Goal: Transaction & Acquisition: Purchase product/service

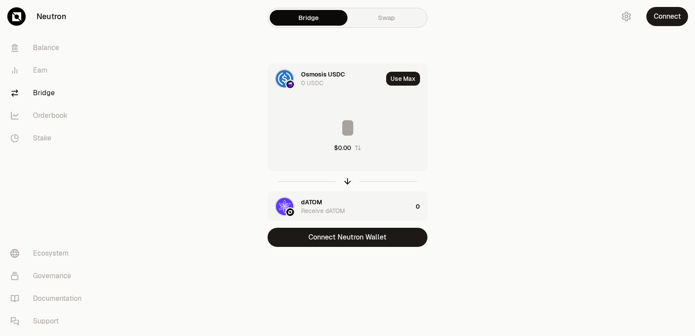
click at [336, 140] on input at bounding box center [347, 128] width 159 height 26
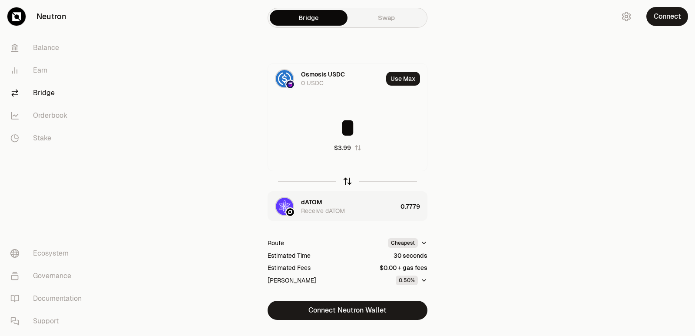
type input "*"
click at [344, 182] on icon "button" at bounding box center [348, 181] width 10 height 10
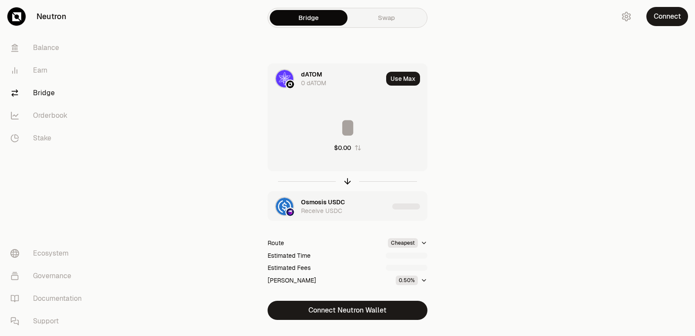
click at [333, 127] on input at bounding box center [347, 128] width 159 height 26
type input "******"
click at [344, 183] on icon "button" at bounding box center [348, 181] width 10 height 10
click at [330, 127] on input at bounding box center [347, 128] width 159 height 26
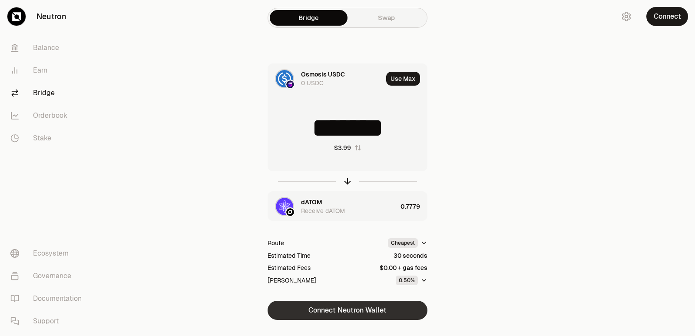
click at [339, 312] on button "Connect Neutron Wallet" at bounding box center [348, 310] width 160 height 19
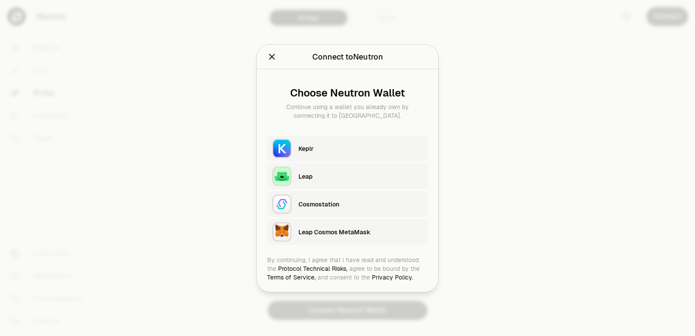
click at [302, 144] on div "Keplr" at bounding box center [361, 148] width 124 height 9
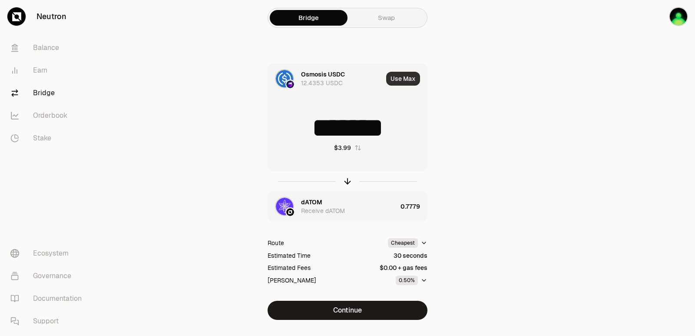
click at [400, 85] on button "Use Max" at bounding box center [403, 79] width 34 height 14
click at [346, 180] on icon "button" at bounding box center [348, 181] width 10 height 10
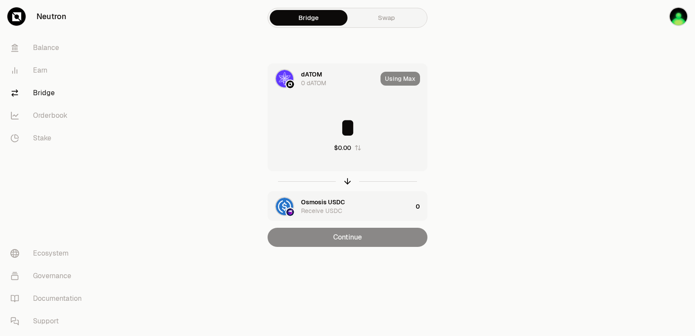
click at [332, 129] on input "*" at bounding box center [347, 128] width 159 height 26
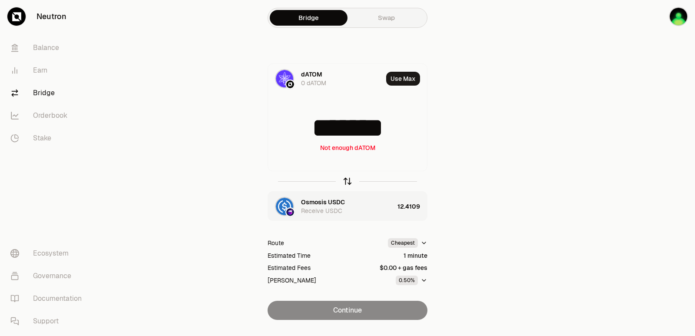
type input "*******"
click at [349, 180] on icon "button" at bounding box center [348, 181] width 10 height 10
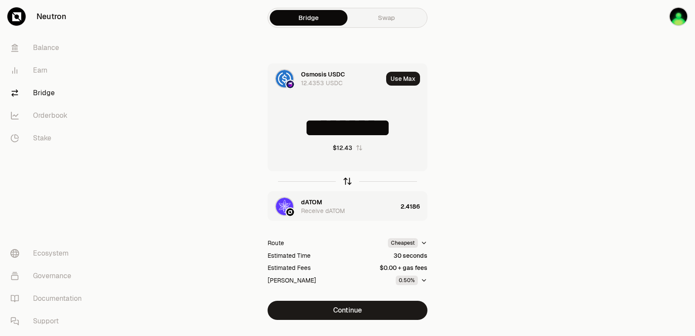
click at [345, 182] on icon "button" at bounding box center [348, 181] width 10 height 10
type input "******"
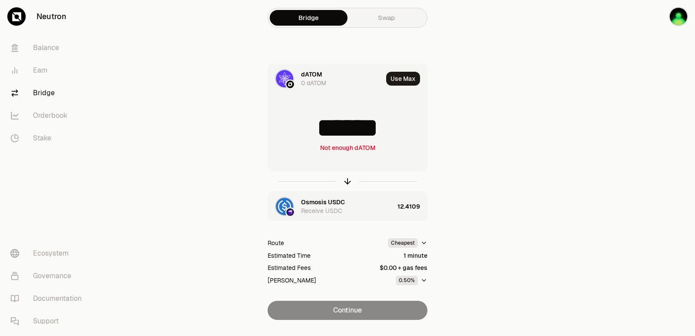
click at [312, 74] on div "dATOM" at bounding box center [311, 74] width 21 height 9
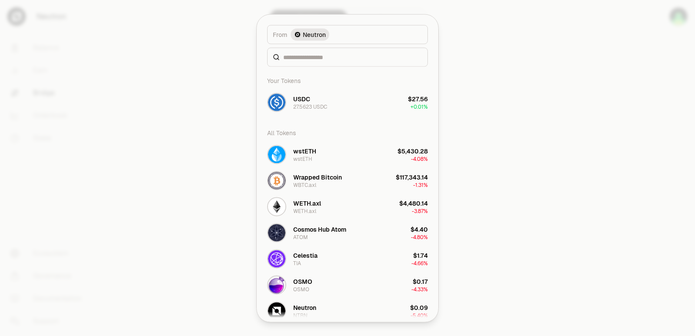
click at [308, 81] on div "Your Tokens" at bounding box center [347, 80] width 171 height 17
click at [302, 54] on input at bounding box center [352, 57] width 139 height 9
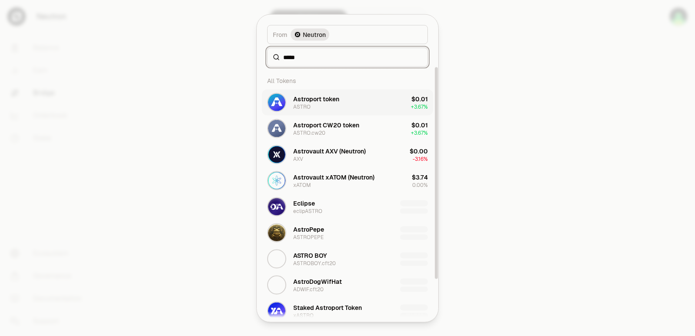
type input "*****"
click at [315, 106] on div "Astroport token ASTRO" at bounding box center [316, 102] width 46 height 16
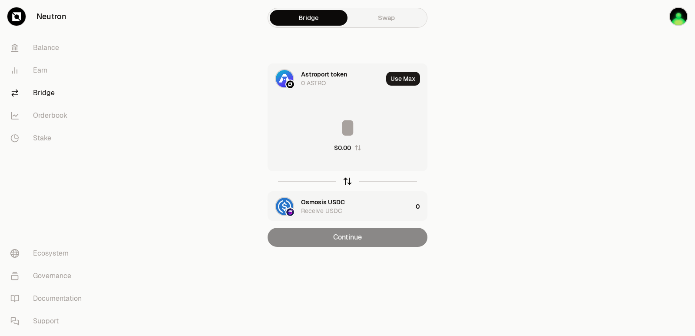
click at [349, 182] on icon "button" at bounding box center [348, 181] width 10 height 10
click at [347, 181] on icon "button" at bounding box center [348, 181] width 10 height 10
click at [402, 78] on button "Use Max" at bounding box center [403, 79] width 34 height 14
click at [353, 178] on div at bounding box center [348, 181] width 160 height 20
click at [349, 183] on icon "button" at bounding box center [348, 181] width 10 height 10
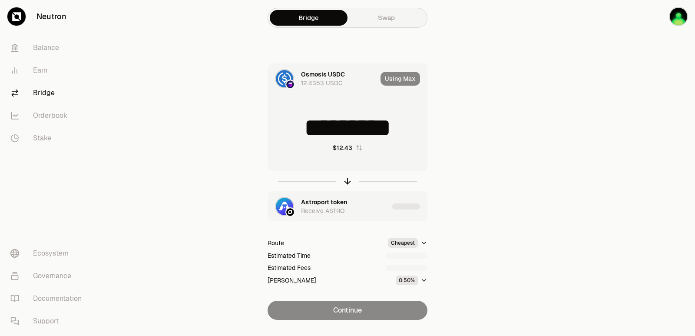
click at [403, 76] on div "Using Max" at bounding box center [404, 79] width 47 height 30
click at [400, 81] on div "Using Max" at bounding box center [404, 79] width 47 height 30
click at [400, 83] on div "Using Max" at bounding box center [404, 79] width 47 height 30
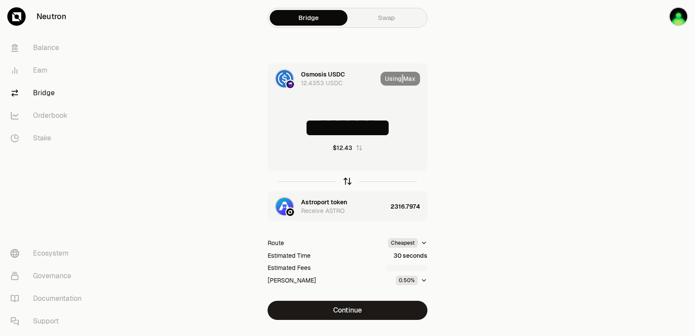
click at [347, 180] on icon "button" at bounding box center [348, 181] width 10 height 10
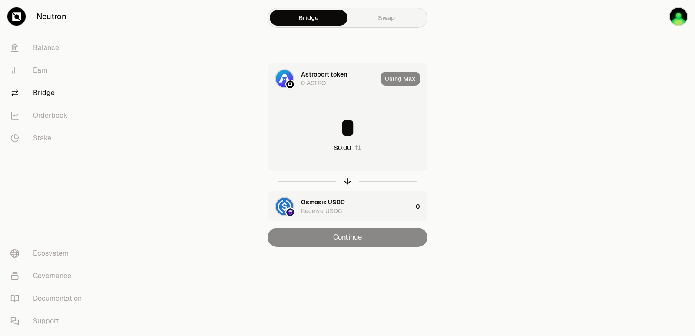
click at [329, 131] on input "*" at bounding box center [347, 128] width 159 height 26
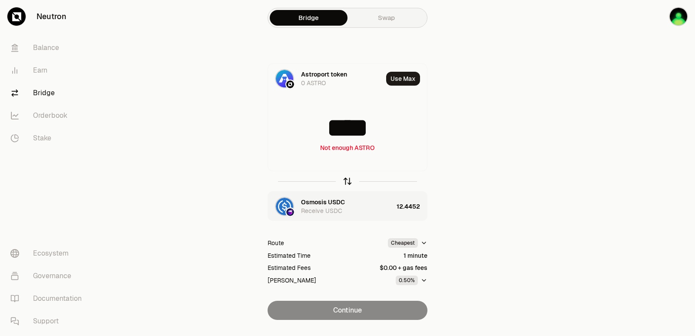
type input "****"
click at [344, 182] on icon "button" at bounding box center [348, 181] width 10 height 10
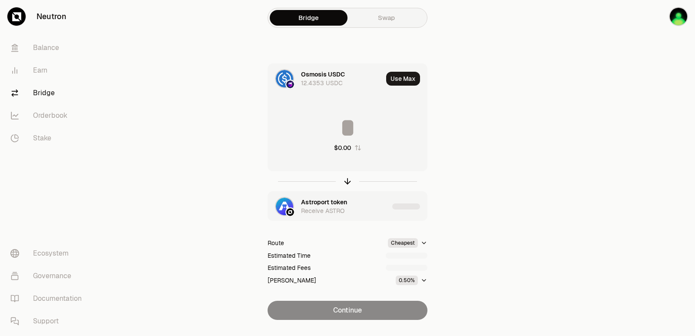
click at [346, 133] on input at bounding box center [347, 128] width 159 height 26
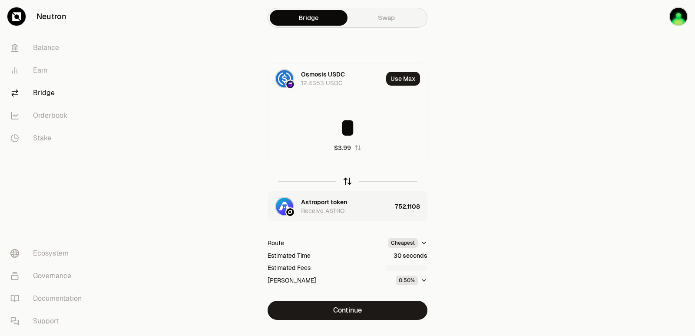
type input "*"
click at [347, 180] on icon "button" at bounding box center [348, 181] width 10 height 10
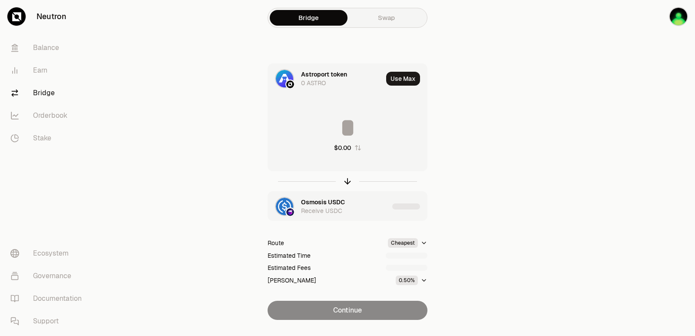
click at [357, 130] on input at bounding box center [347, 128] width 159 height 26
type input "***"
click at [348, 180] on icon "button" at bounding box center [348, 181] width 10 height 10
click at [349, 129] on input at bounding box center [347, 128] width 159 height 26
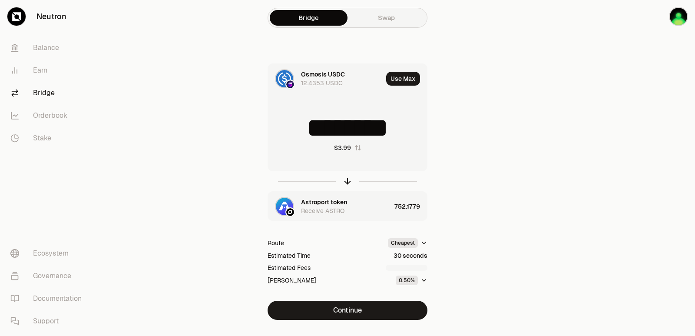
drag, startPoint x: 413, startPoint y: 120, endPoint x: 361, endPoint y: 130, distance: 53.0
click at [361, 130] on input "********" at bounding box center [347, 128] width 159 height 26
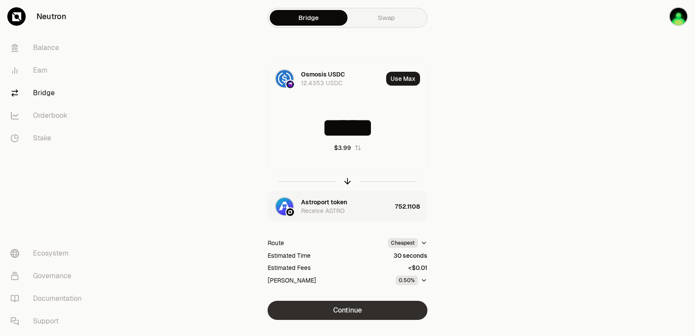
type input "*****"
click at [353, 305] on button "Continue" at bounding box center [348, 310] width 160 height 19
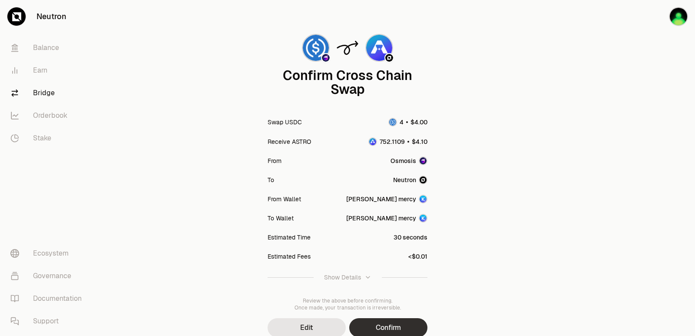
scroll to position [72, 0]
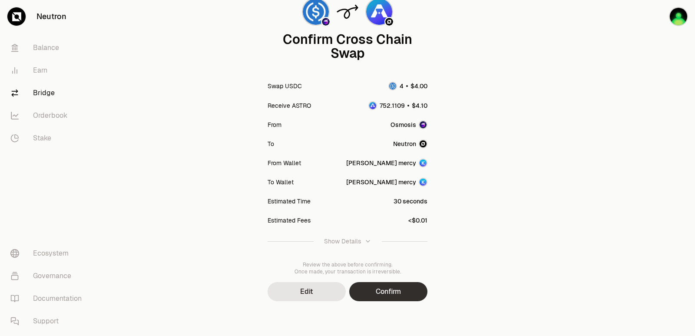
click at [382, 295] on button "Confirm" at bounding box center [388, 291] width 78 height 19
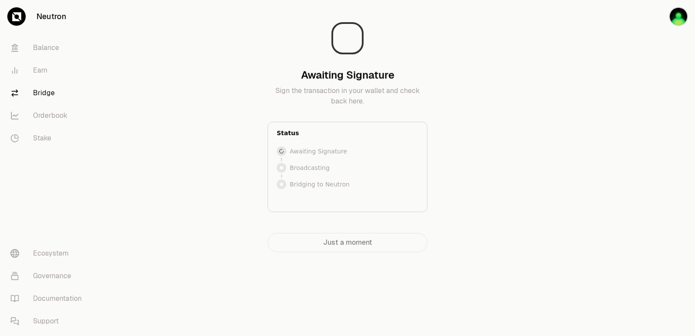
scroll to position [0, 0]
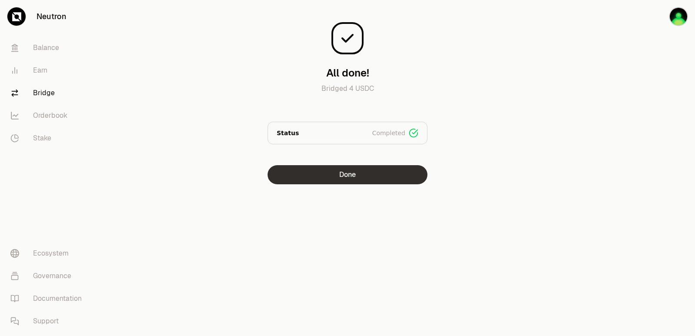
click at [340, 176] on button "Done" at bounding box center [348, 174] width 160 height 19
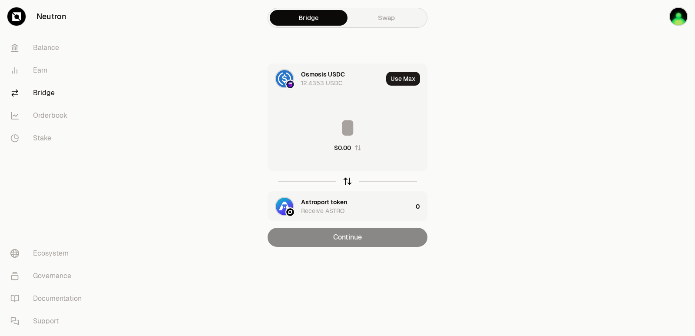
click at [345, 182] on icon "button" at bounding box center [348, 181] width 10 height 10
click at [399, 74] on button "Use Max" at bounding box center [403, 79] width 34 height 14
type input "**********"
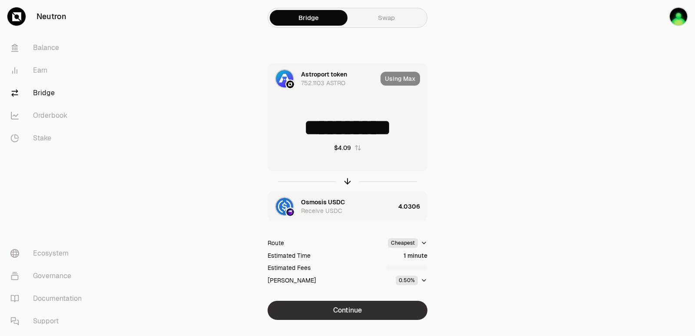
click at [372, 310] on button "Continue" at bounding box center [348, 310] width 160 height 19
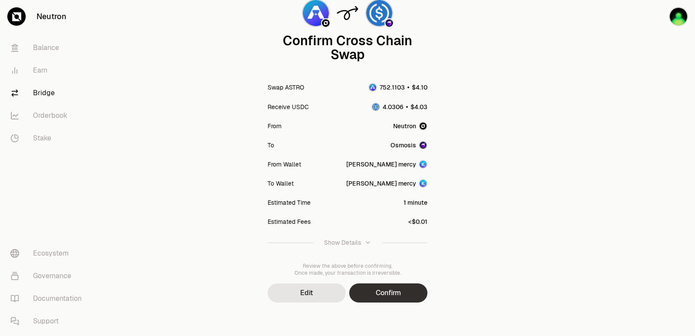
scroll to position [72, 0]
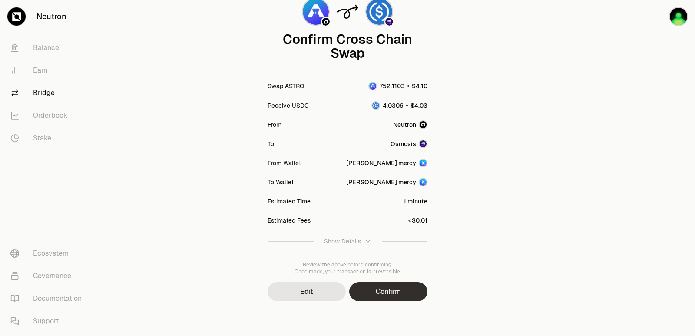
click at [385, 289] on button "Confirm" at bounding box center [388, 291] width 78 height 19
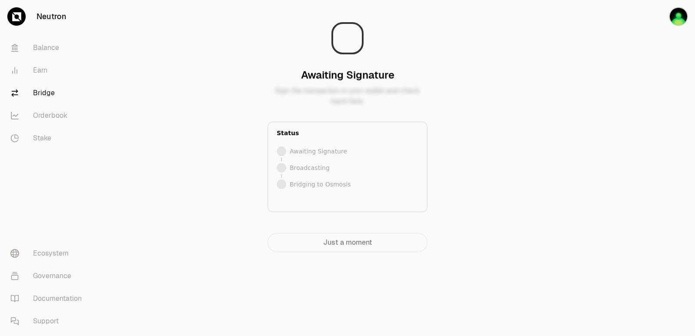
scroll to position [0, 0]
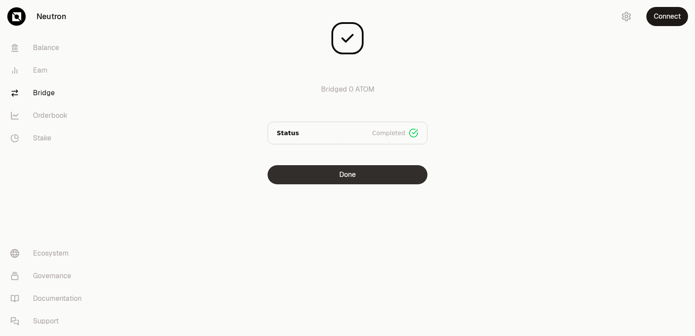
click at [337, 176] on button "Done" at bounding box center [348, 174] width 160 height 19
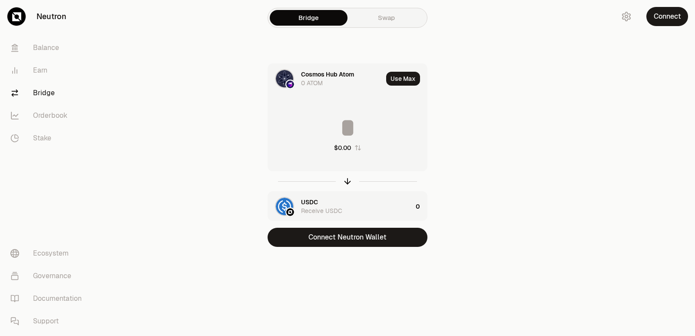
drag, startPoint x: 346, startPoint y: 180, endPoint x: 339, endPoint y: 170, distance: 11.6
click at [346, 181] on icon "button" at bounding box center [348, 182] width 6 height 3
click at [327, 117] on input at bounding box center [347, 128] width 159 height 26
click at [404, 78] on button "Use Max" at bounding box center [403, 79] width 34 height 14
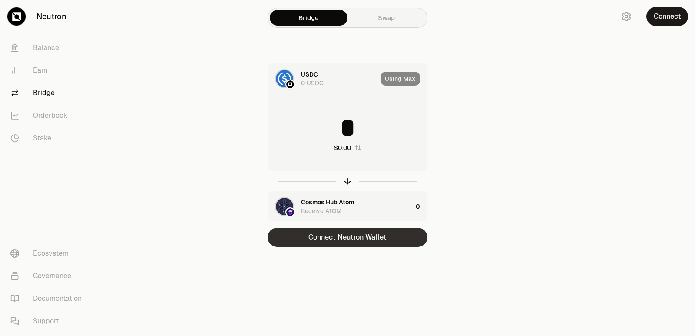
click at [337, 244] on button "Connect Neutron Wallet" at bounding box center [348, 237] width 160 height 19
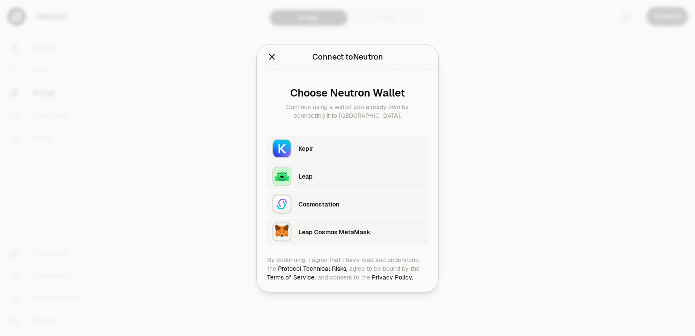
click at [327, 148] on div "Keplr" at bounding box center [361, 148] width 124 height 9
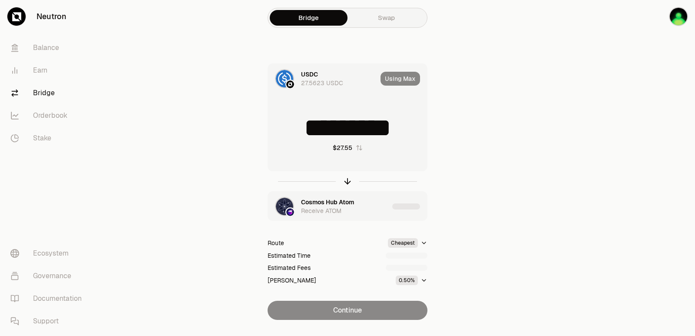
click at [400, 73] on div "Using Max" at bounding box center [404, 79] width 47 height 30
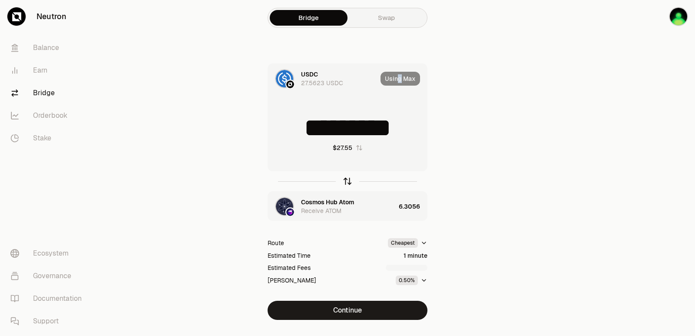
click at [346, 180] on icon "button" at bounding box center [348, 181] width 10 height 10
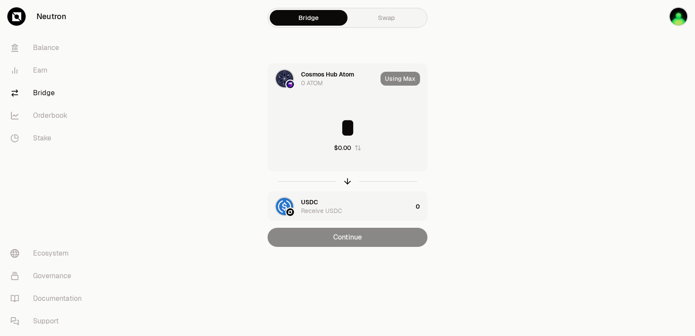
click at [352, 127] on input "*" at bounding box center [347, 128] width 159 height 26
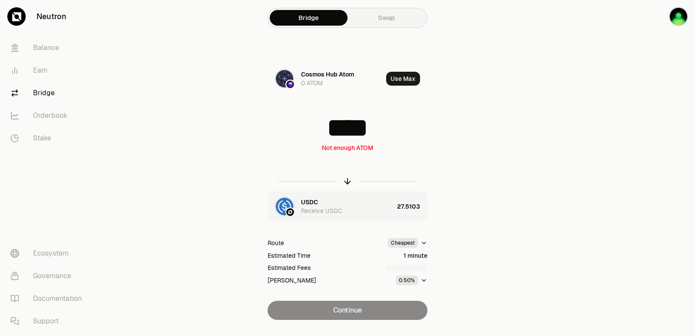
type input "****"
